Goal: Go to known website: Access a specific website the user already knows

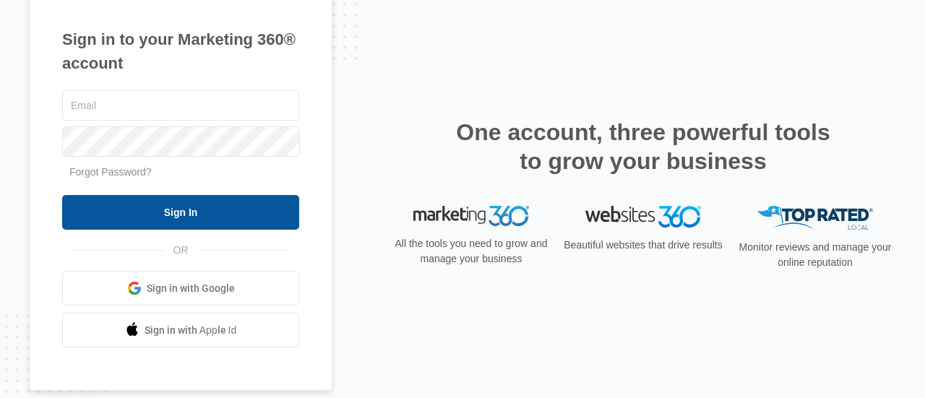
type input "[PERSON_NAME][EMAIL_ADDRESS][DOMAIN_NAME]"
click at [184, 213] on input "Sign In" at bounding box center [180, 212] width 237 height 35
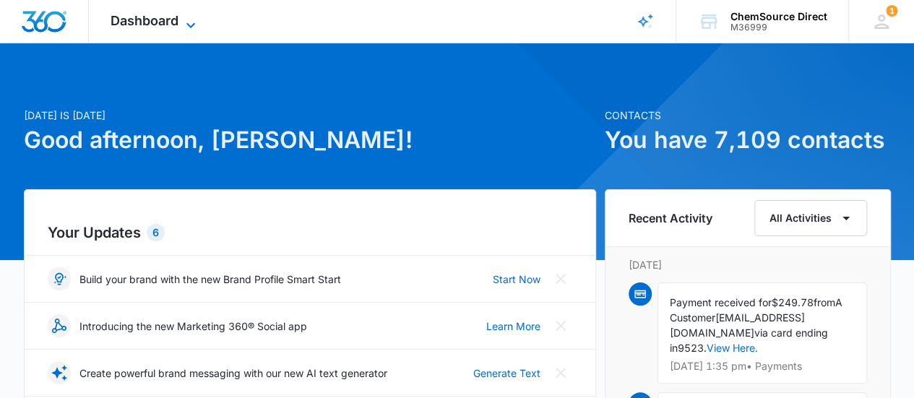
click at [189, 25] on icon at bounding box center [190, 25] width 17 height 17
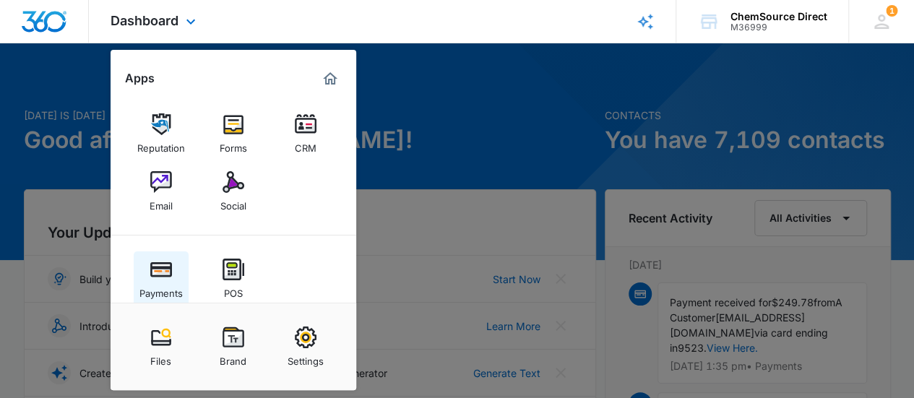
click at [160, 271] on img at bounding box center [161, 270] width 22 height 22
